Goal: Information Seeking & Learning: Learn about a topic

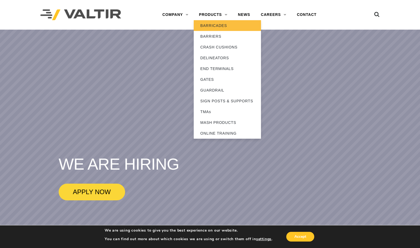
click at [208, 26] on link "BARRICADES" at bounding box center [227, 25] width 67 height 11
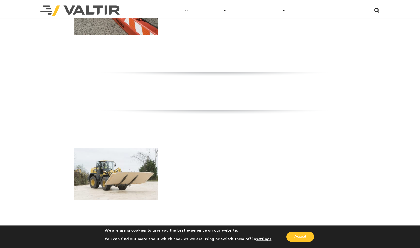
scroll to position [493, 0]
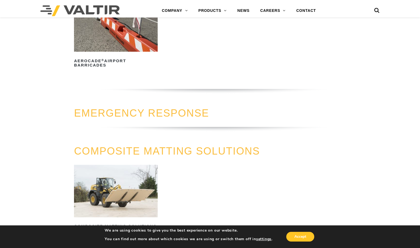
click at [107, 112] on link "EMERGENCY RESPONSE" at bounding box center [141, 112] width 135 height 11
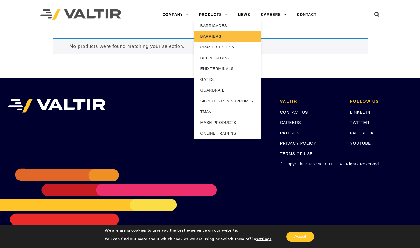
click at [208, 33] on link "BARRIERS" at bounding box center [227, 36] width 67 height 11
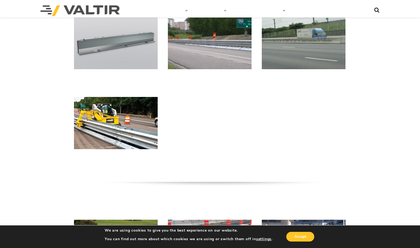
scroll to position [488, 0]
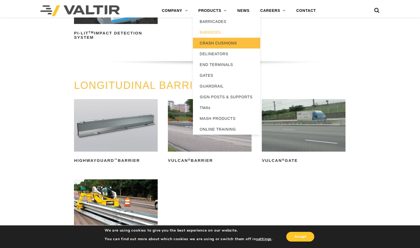
click at [216, 43] on link "CRASH CUSHIONS" at bounding box center [226, 43] width 67 height 11
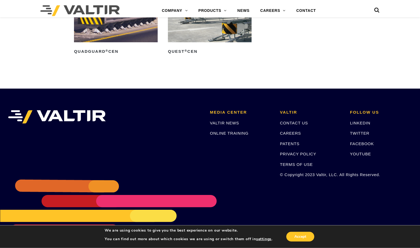
scroll to position [1688, 0]
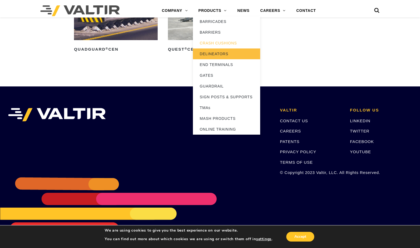
click at [203, 53] on link "DELINEATORS" at bounding box center [226, 53] width 67 height 11
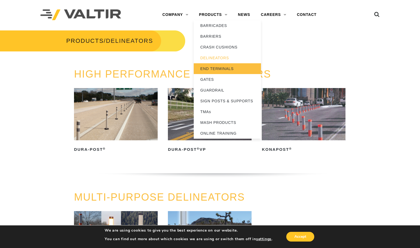
click at [218, 67] on link "END TERMINALS" at bounding box center [227, 68] width 67 height 11
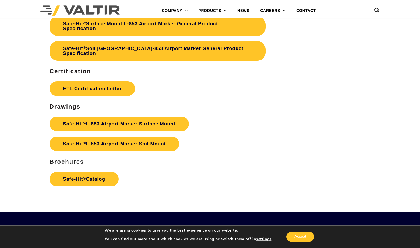
scroll to position [2193, 0]
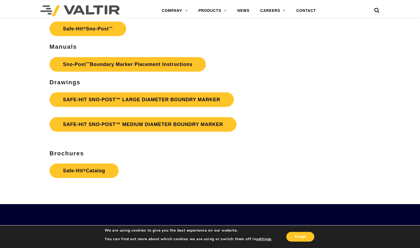
scroll to position [1124, 0]
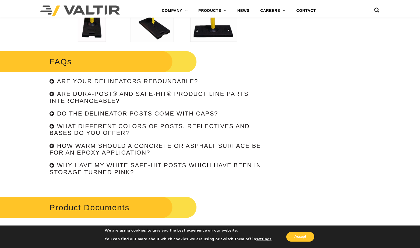
scroll to position [959, 0]
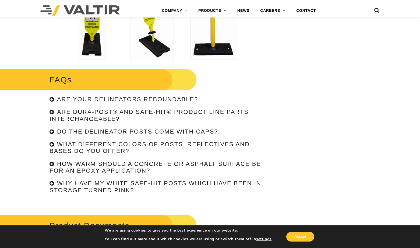
click at [50, 143] on div "What different colors of posts, reflectives and bases do you offer?" at bounding box center [157, 148] width 216 height 14
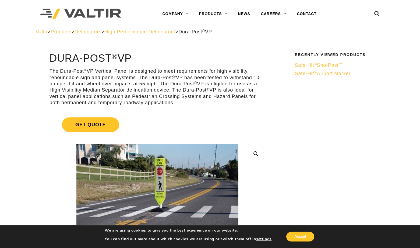
scroll to position [0, 0]
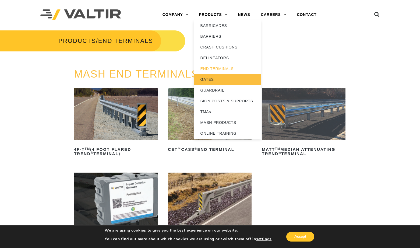
click at [209, 78] on link "GATES" at bounding box center [227, 79] width 67 height 11
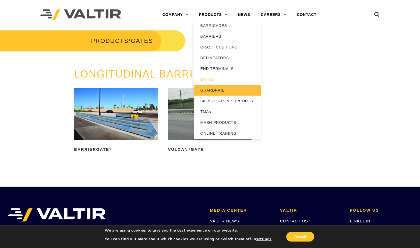
click at [217, 89] on link "GUARDRAIL" at bounding box center [227, 90] width 67 height 11
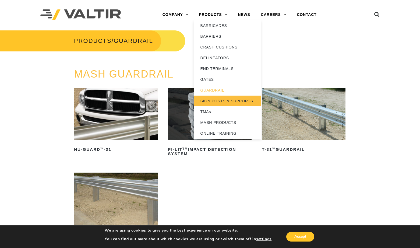
click at [214, 98] on link "SIGN POSTS & SUPPORTS" at bounding box center [227, 100] width 67 height 11
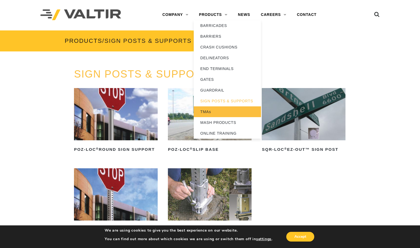
click at [206, 111] on link "TMAs" at bounding box center [227, 111] width 67 height 11
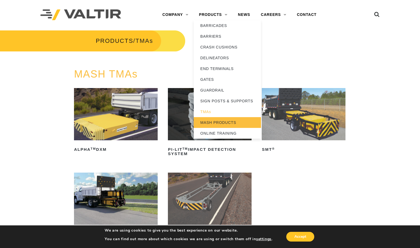
click at [206, 124] on link "MASH PRODUCTS" at bounding box center [227, 122] width 67 height 11
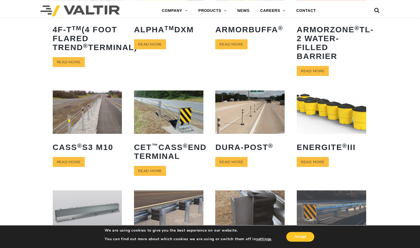
scroll to position [82, 0]
